Goal: Information Seeking & Learning: Learn about a topic

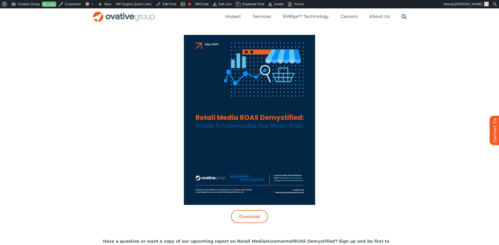
scroll to position [165, 0]
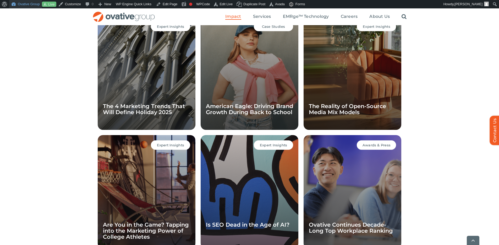
click at [32, 5] on link "Ovative Group" at bounding box center [25, 4] width 33 height 8
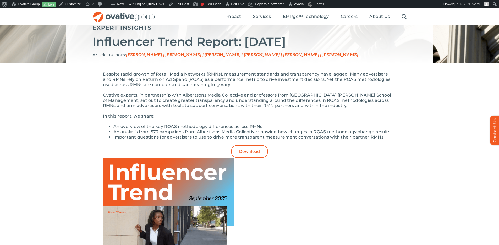
scroll to position [58, 0]
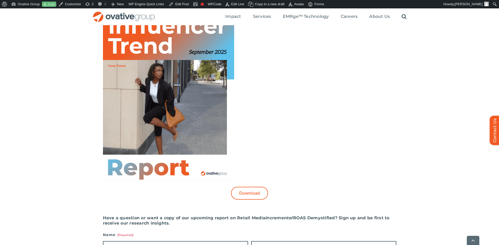
scroll to position [192, 0]
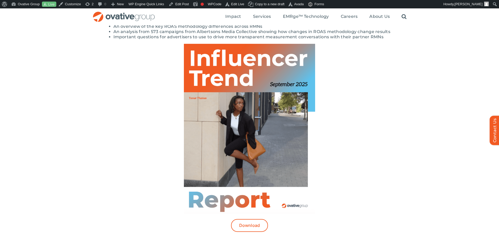
scroll to position [158, 0]
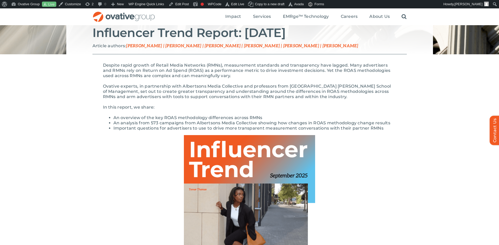
scroll to position [67, 0]
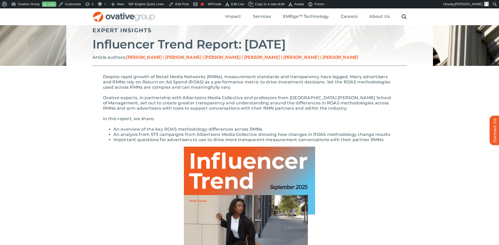
scroll to position [56, 0]
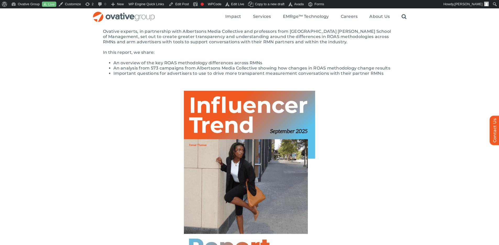
scroll to position [17, 0]
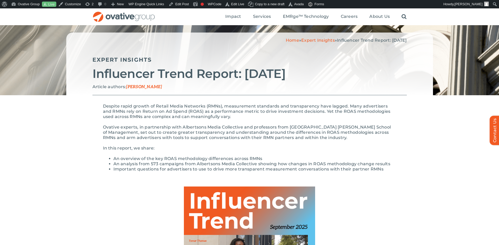
scroll to position [21, 0]
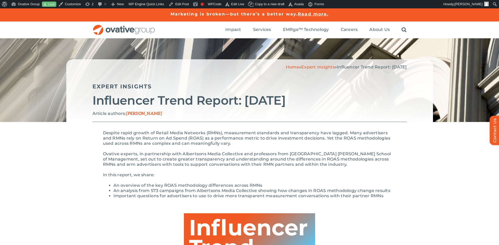
click at [332, 113] on p "Article authors: Kenzie Callahan" at bounding box center [249, 114] width 314 height 6
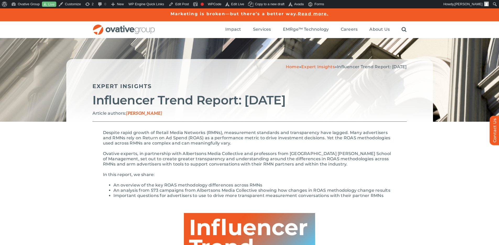
scroll to position [1, 0]
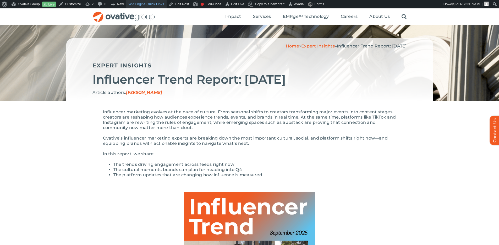
scroll to position [20, 0]
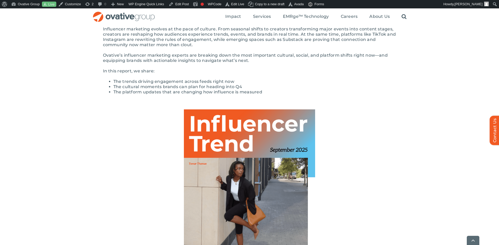
scroll to position [104, 0]
click at [267, 135] on img at bounding box center [249, 194] width 131 height 170
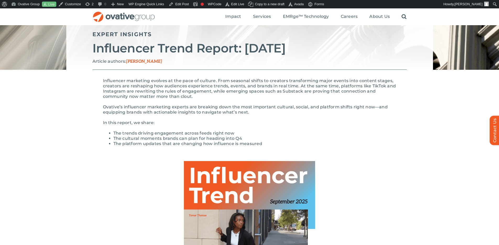
scroll to position [0, 0]
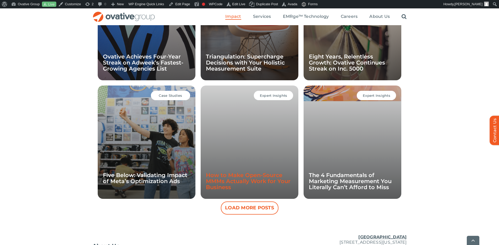
scroll to position [450, 0]
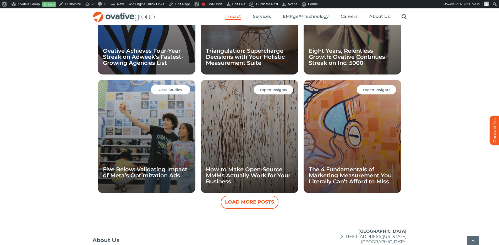
click at [239, 197] on button "Load More Posts" at bounding box center [250, 201] width 58 height 13
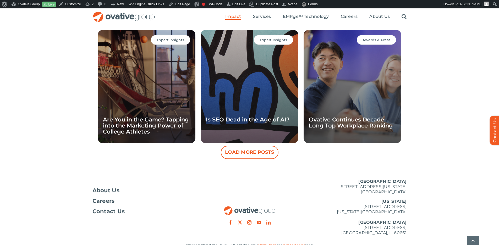
scroll to position [738, 0]
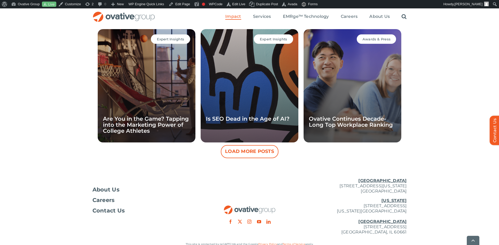
click at [262, 154] on button "Load More Posts" at bounding box center [250, 151] width 58 height 13
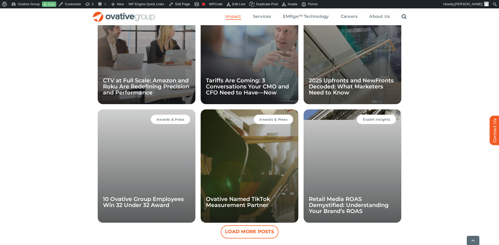
scroll to position [995, 0]
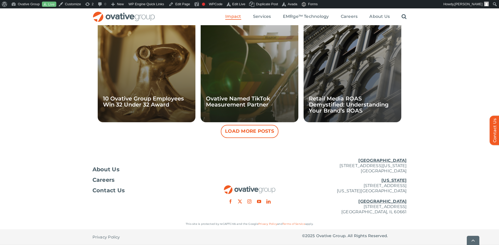
click at [270, 130] on button "Load More Posts" at bounding box center [250, 131] width 58 height 13
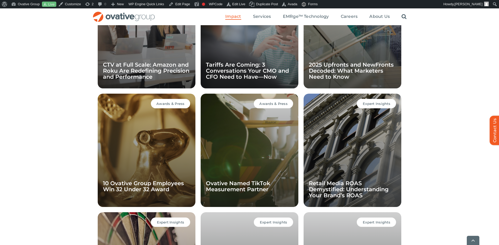
scroll to position [1232, 0]
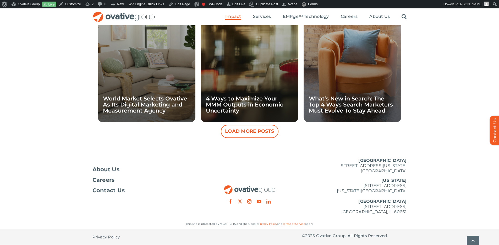
click at [259, 134] on button "Load More Posts" at bounding box center [250, 131] width 58 height 13
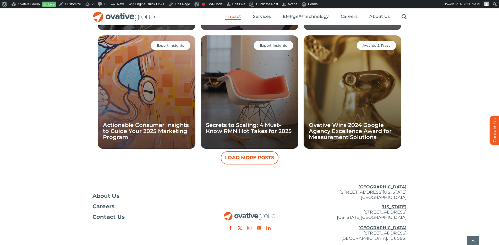
scroll to position [1467, 0]
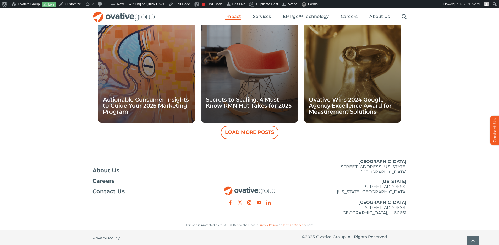
click at [242, 131] on button "Load More Posts" at bounding box center [250, 132] width 58 height 13
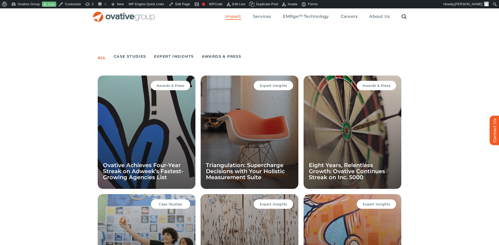
scroll to position [296, 0]
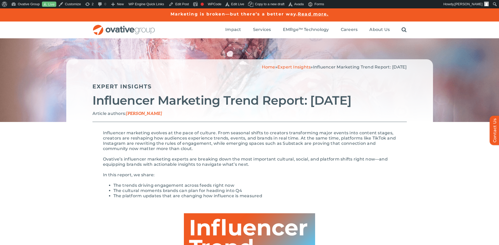
click at [334, 147] on p "Influencer marketing evolves at the pace of culture. From seasonal shifts to cr…" at bounding box center [249, 140] width 293 height 21
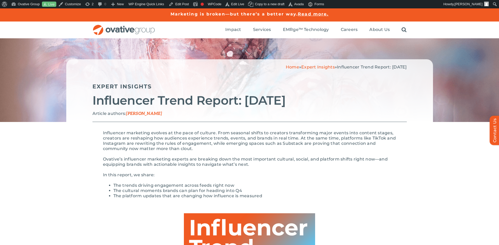
click at [185, 70] on div "Home » Expert Insights » Influencer Trend Report: [DATE] Expert Insights Influe…" at bounding box center [249, 90] width 367 height 63
click at [184, 4] on link "Edit Post" at bounding box center [179, 4] width 24 height 8
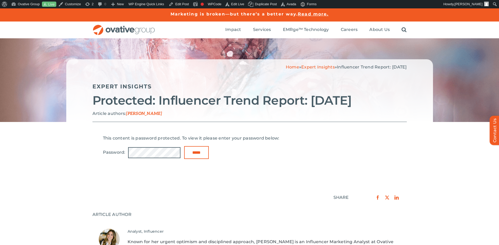
click at [163, 164] on div "This content is password protected. To view it please enter your password below…" at bounding box center [249, 147] width 293 height 34
click at [184, 146] on input "*****" at bounding box center [196, 152] width 25 height 13
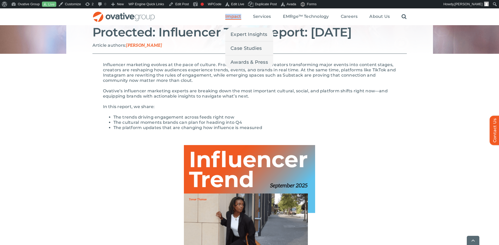
scroll to position [97, 0]
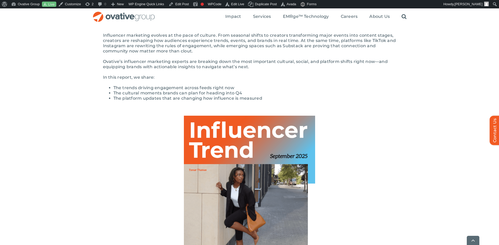
click at [338, 116] on div "Influencer marketing evolves at the pace of culture. From seasonal shifts to cr…" at bounding box center [249, 171] width 293 height 276
click at [347, 90] on li "The trends driving engagement across feeds right now" at bounding box center [254, 87] width 283 height 5
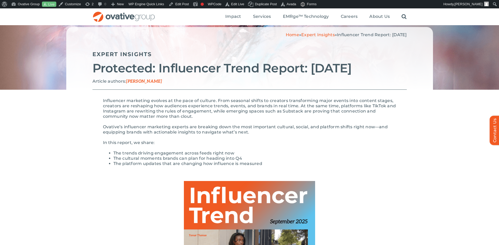
scroll to position [0, 0]
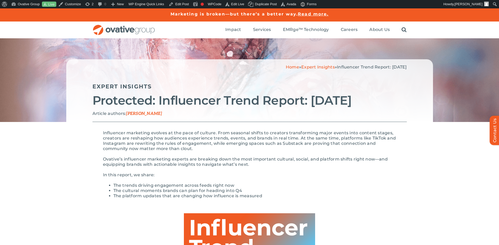
click at [331, 122] on div "Home » Expert Insights » Influencer Trend Report: September 2025 Expert Insight…" at bounding box center [249, 90] width 367 height 63
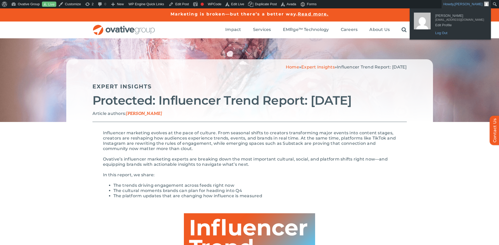
click at [452, 34] on link "Log Out" at bounding box center [460, 33] width 54 height 7
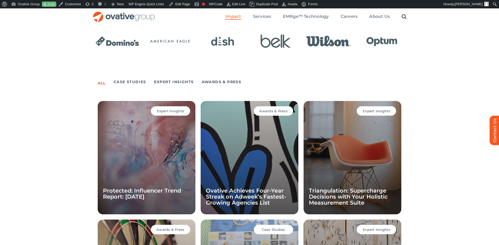
scroll to position [310, 0]
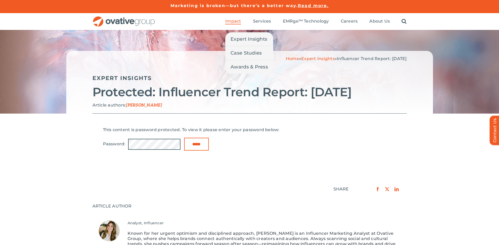
click at [235, 20] on span "Impact" at bounding box center [233, 21] width 16 height 5
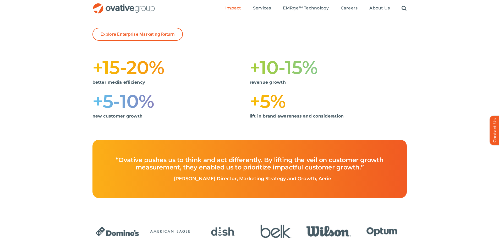
scroll to position [112, 0]
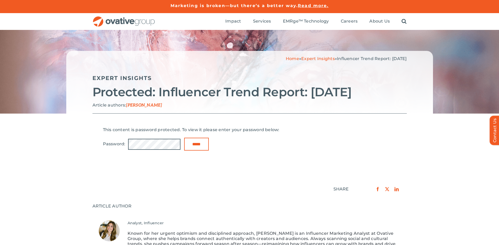
click at [396, 99] on h2 "Protected: Influencer Trend Report: [DATE]" at bounding box center [249, 91] width 314 height 13
click at [165, 99] on h2 "Protected: Influencer Trend Report: [DATE]" at bounding box center [249, 91] width 314 height 13
